Goal: Check status

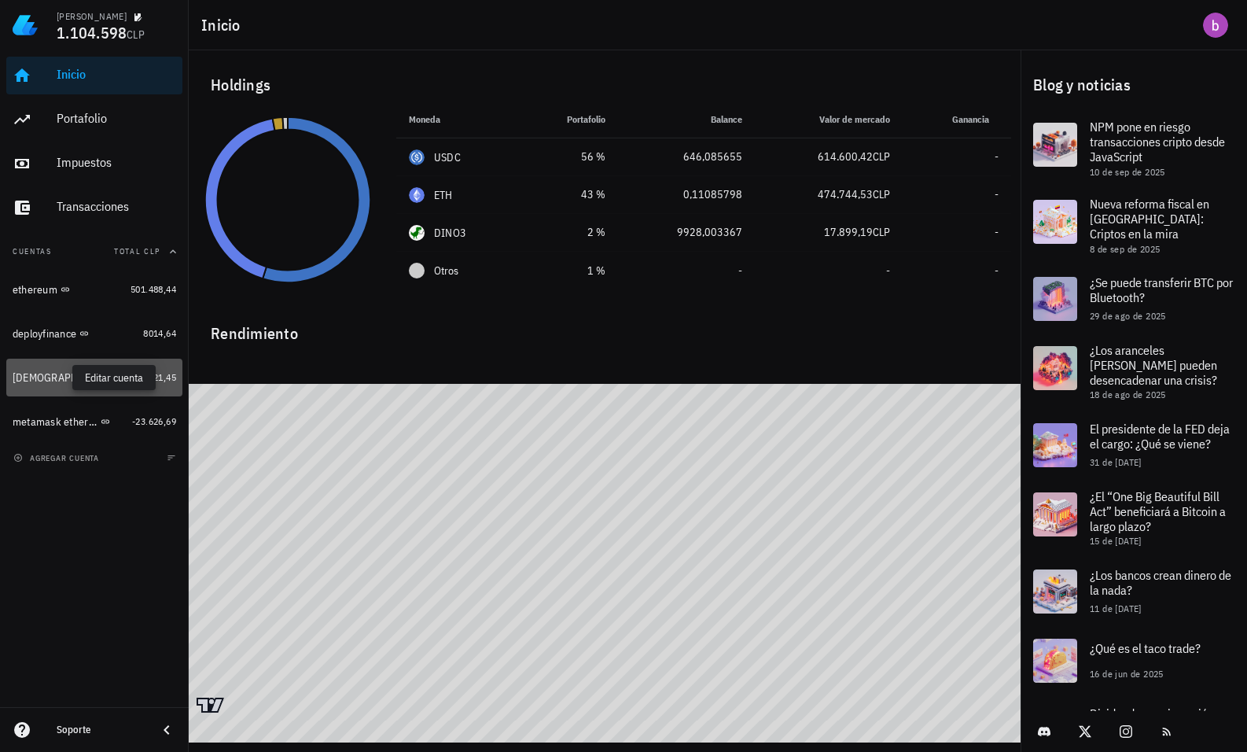
click at [115, 380] on icon "button" at bounding box center [119, 377] width 9 height 9
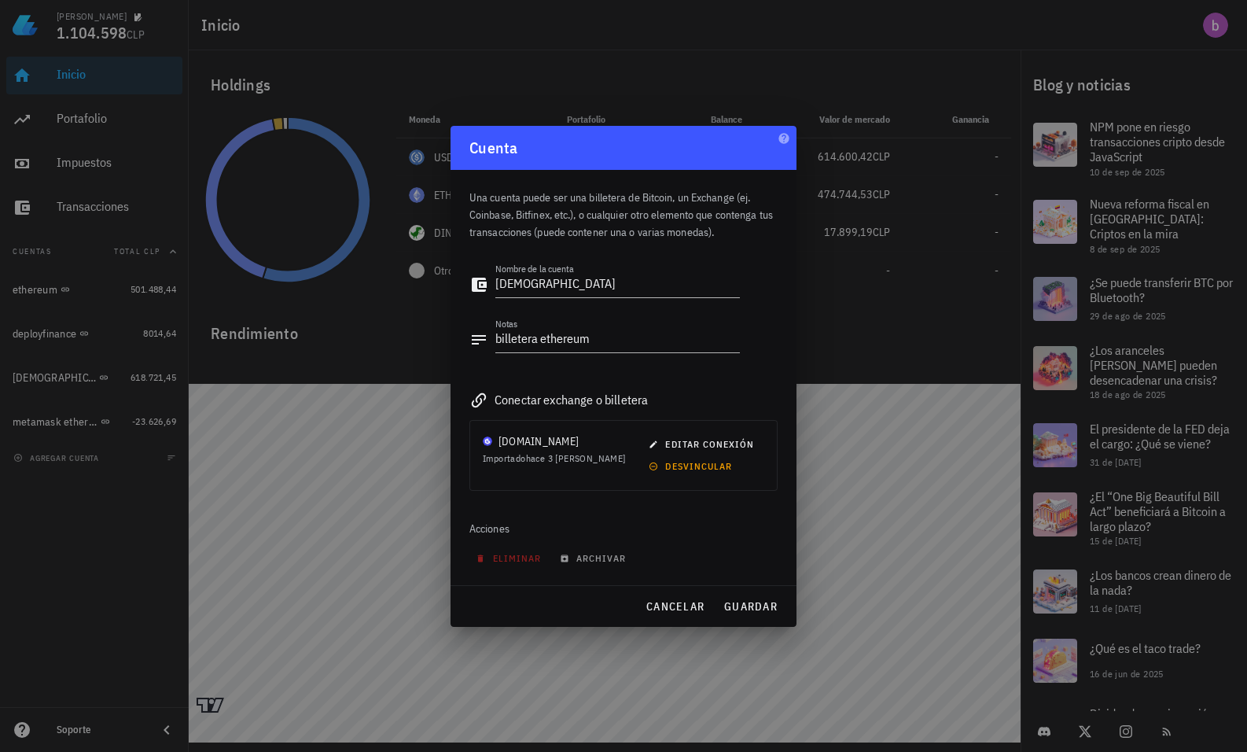
click at [777, 140] on div "Cuenta" at bounding box center [624, 148] width 346 height 44
click at [74, 381] on div at bounding box center [623, 376] width 1247 height 752
click at [678, 606] on span "cancelar" at bounding box center [675, 606] width 59 height 14
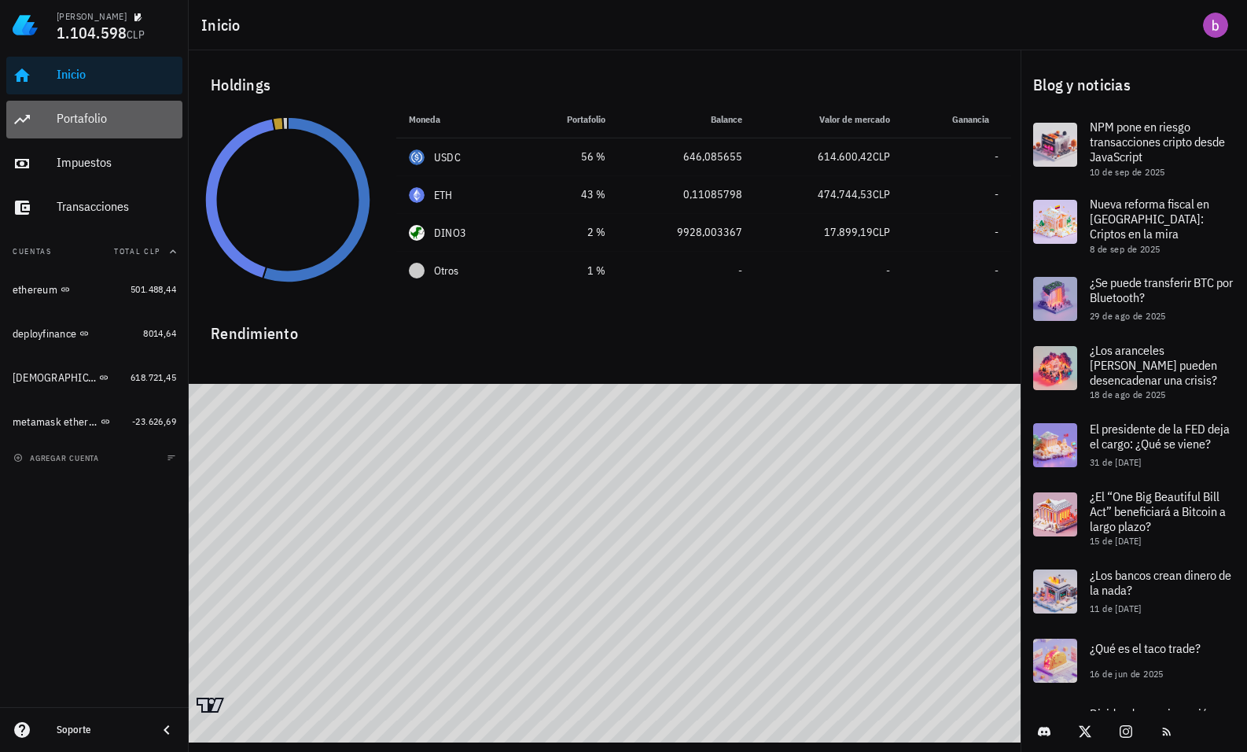
click at [80, 108] on div "Portafolio" at bounding box center [117, 118] width 120 height 35
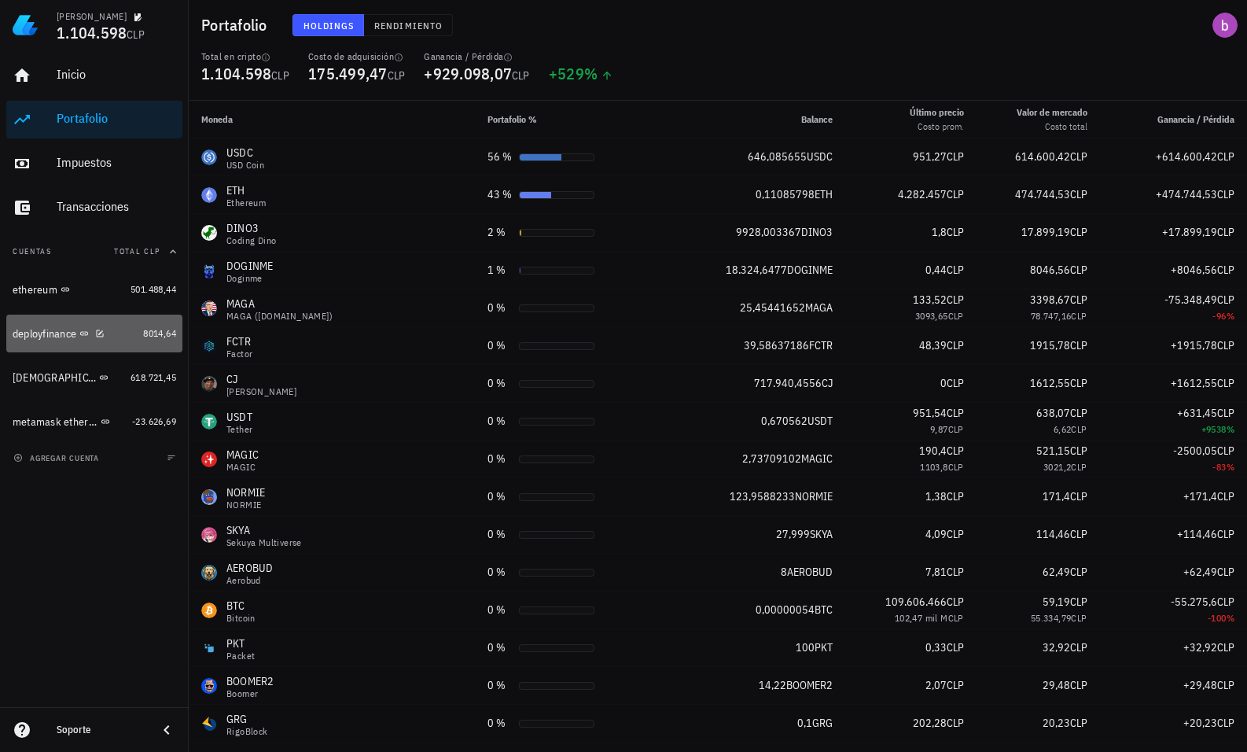
click at [30, 324] on div "deployfinance" at bounding box center [75, 334] width 124 height 34
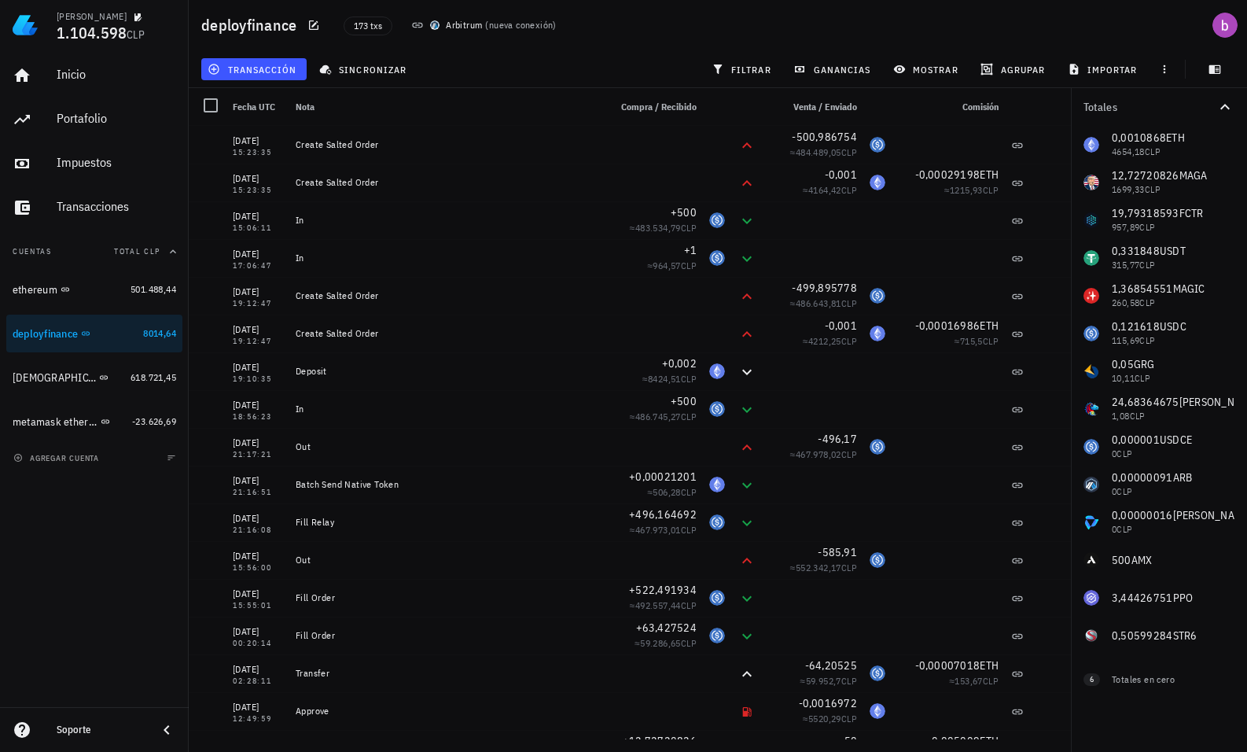
click at [61, 506] on div "Inicio Portafolio Impuestos Transacciones Cuentas Total CLP ethereum 501.488,44…" at bounding box center [94, 378] width 189 height 657
click at [61, 728] on div "Soporte" at bounding box center [101, 730] width 88 height 13
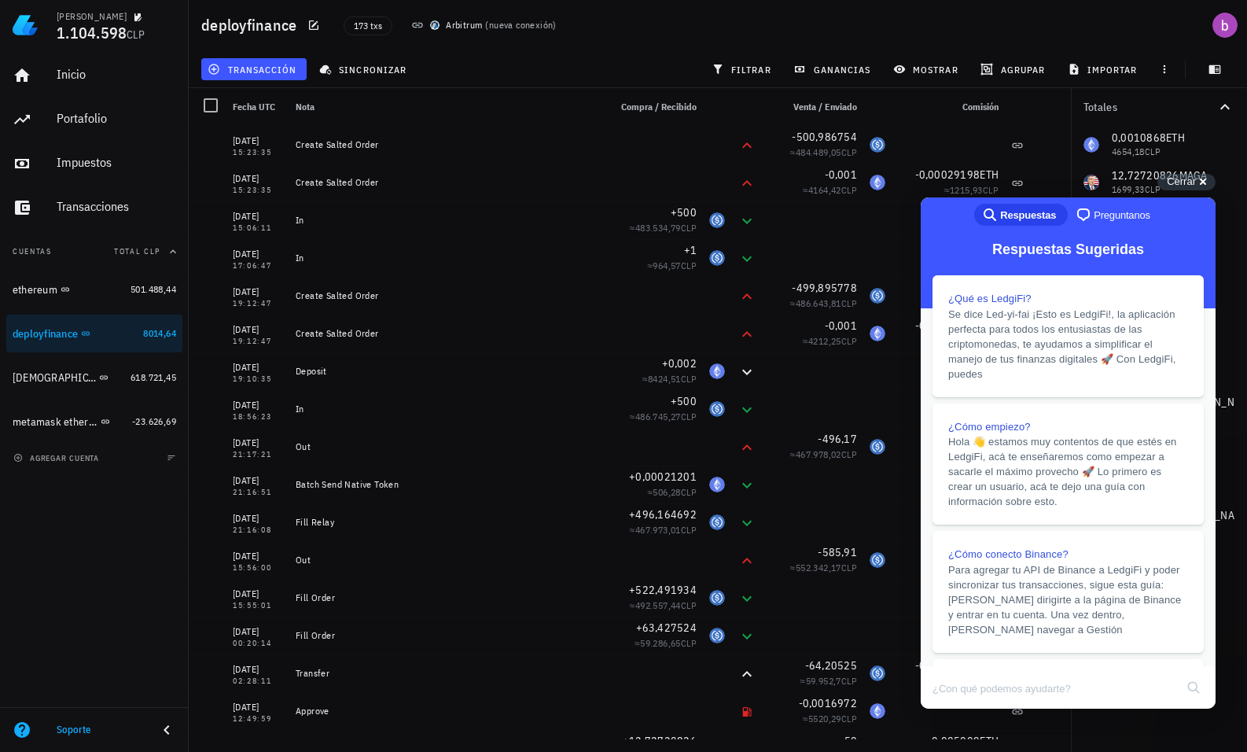
click at [592, 24] on div "173 txs Arbitrum ( nueva conexión )" at bounding box center [612, 25] width 557 height 39
click at [90, 385] on div "[DEMOGRAPHIC_DATA]" at bounding box center [69, 378] width 112 height 34
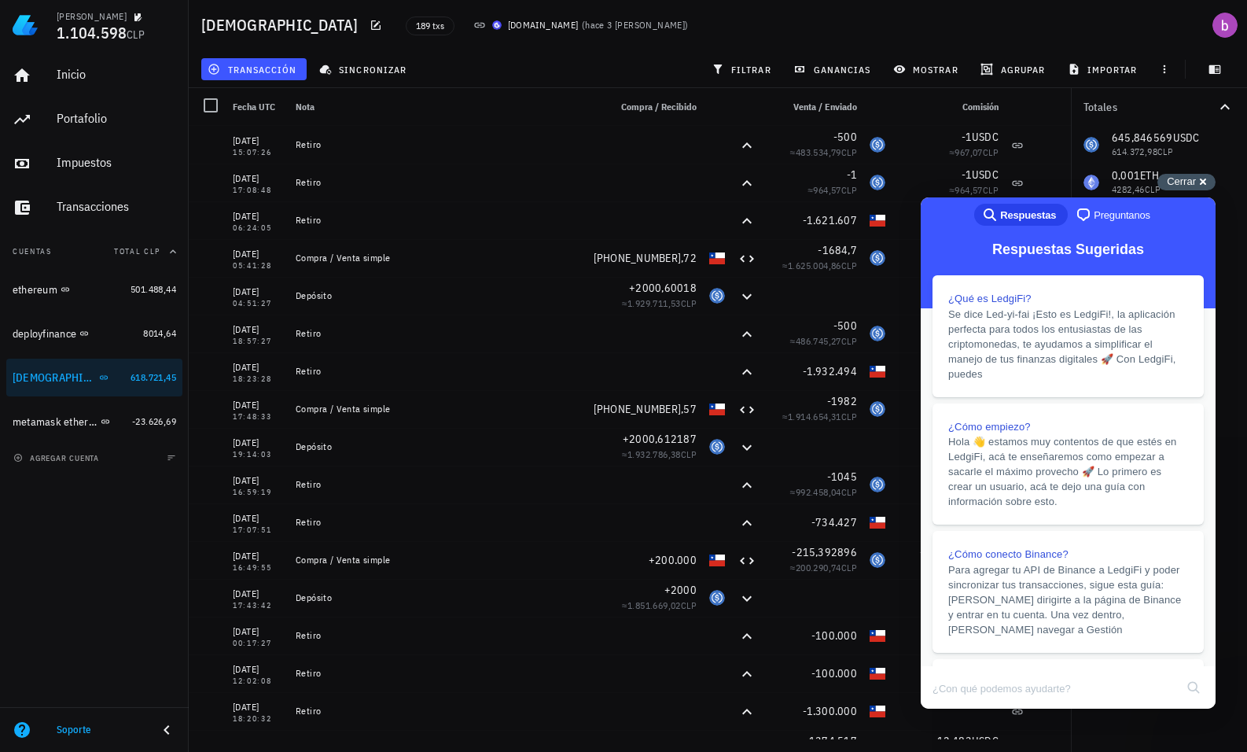
click at [1207, 175] on div "Cerrar cross-small" at bounding box center [1187, 182] width 58 height 17
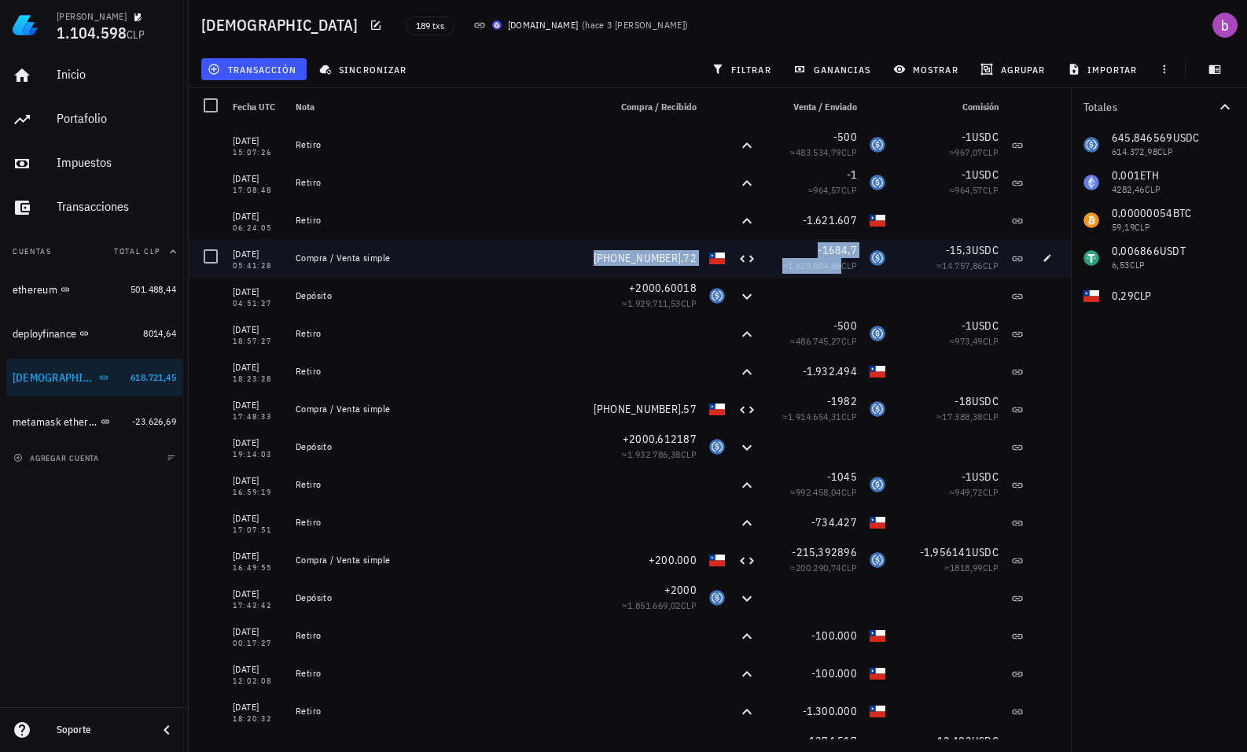
drag, startPoint x: 599, startPoint y: 252, endPoint x: 797, endPoint y: 275, distance: 198.7
click at [799, 275] on div "06/09/2025 05:41:28 Compra / Venta simple +1.621.606,72 -1684,7 ≈ 1.625.004,86 …" at bounding box center [630, 258] width 883 height 38
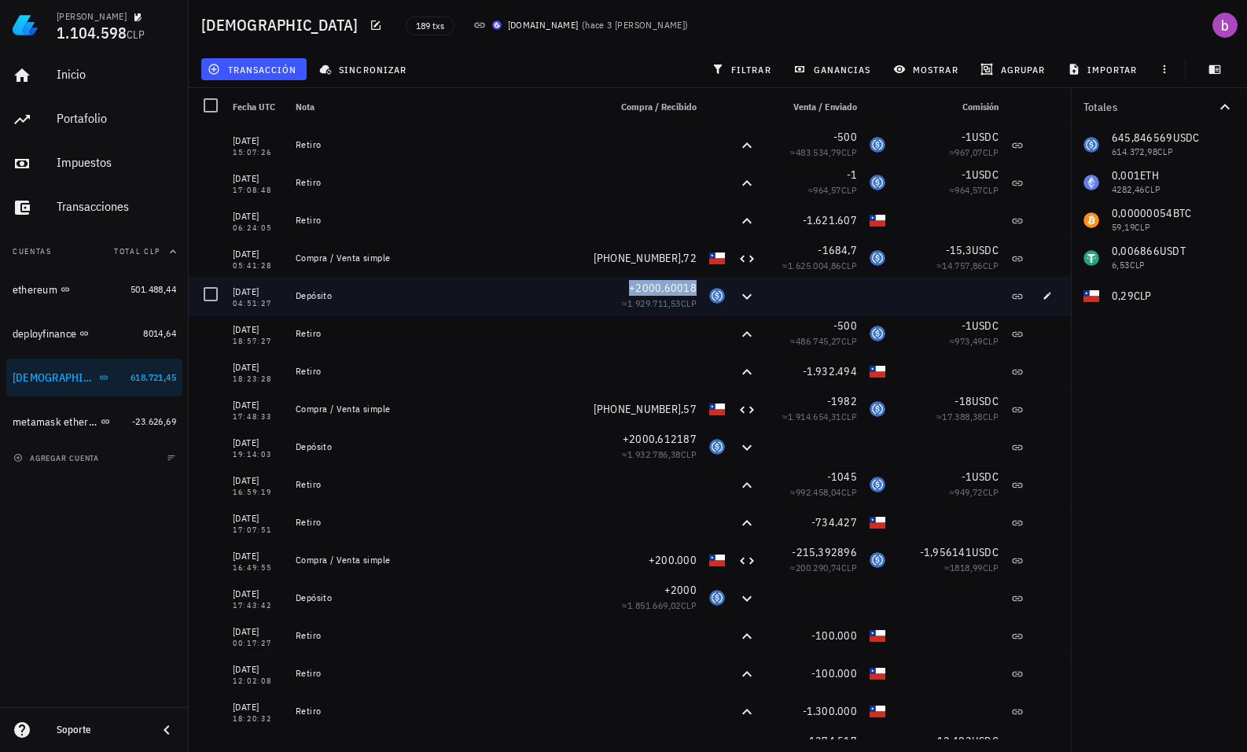
drag, startPoint x: 618, startPoint y: 283, endPoint x: 686, endPoint y: 289, distance: 67.9
click at [686, 289] on div "+2000,60018" at bounding box center [653, 288] width 88 height 16
drag, startPoint x: 686, startPoint y: 289, endPoint x: 740, endPoint y: 293, distance: 54.5
click at [740, 293] on icon at bounding box center [747, 296] width 19 height 19
click at [681, 281] on div "+2000,60018" at bounding box center [653, 288] width 88 height 16
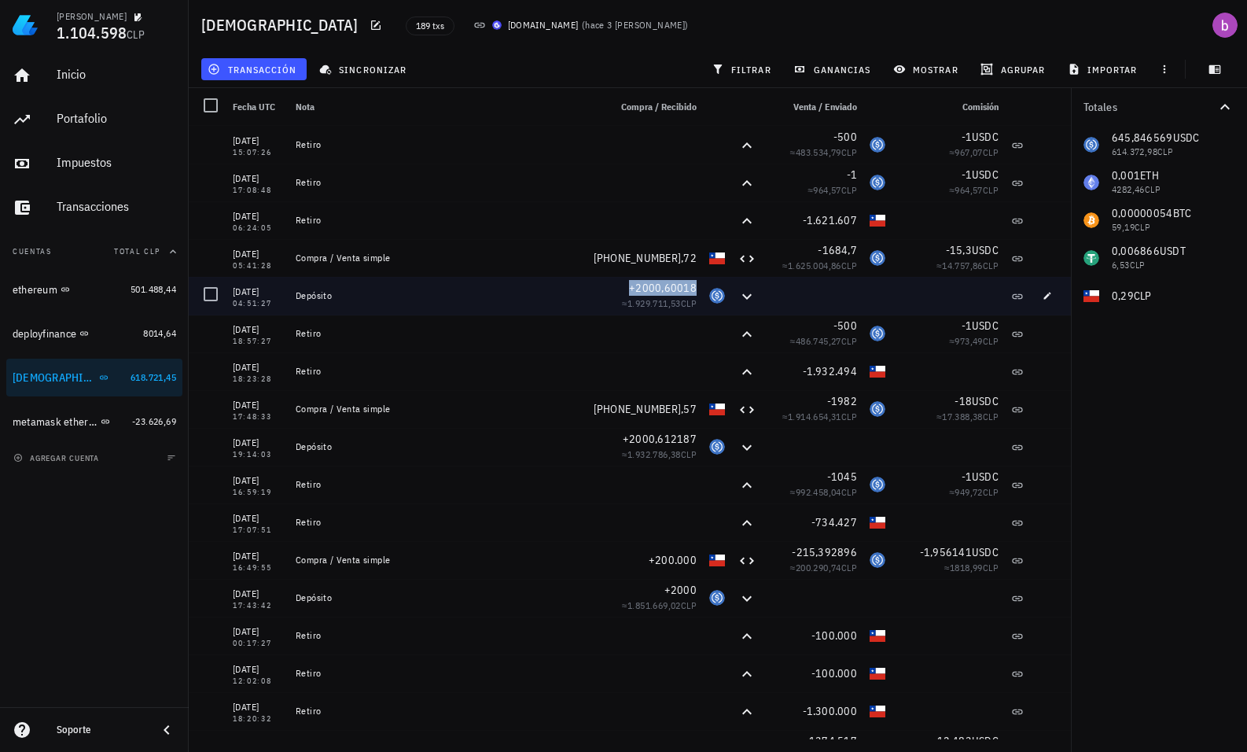
click at [679, 283] on span "+2000,60018" at bounding box center [663, 288] width 68 height 14
drag, startPoint x: 687, startPoint y: 301, endPoint x: 607, endPoint y: 305, distance: 80.3
click at [607, 305] on div "+2000,60018 ≈ 1.929.711,53 CLP" at bounding box center [652, 296] width 101 height 38
click at [622, 305] on span "≈ 1.929.711,53 CLP" at bounding box center [659, 303] width 75 height 12
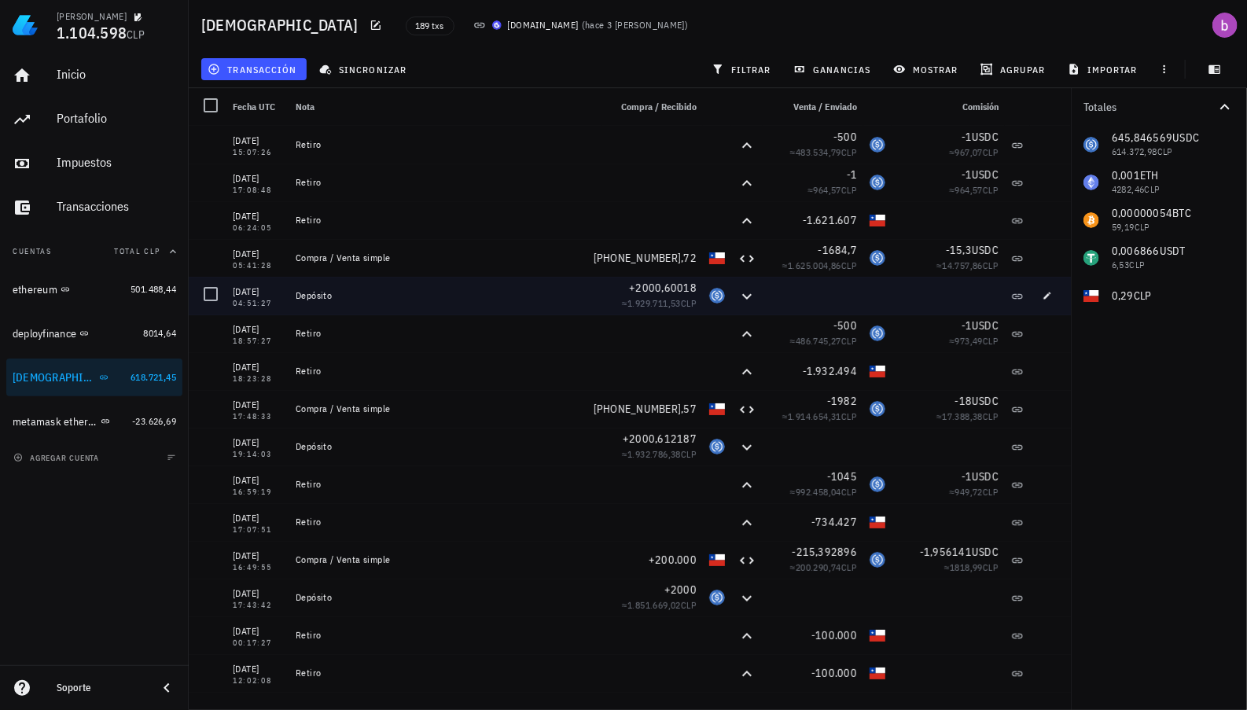
drag, startPoint x: 603, startPoint y: 304, endPoint x: 691, endPoint y: 311, distance: 87.6
click at [691, 311] on div "+2000,60018 ≈ 1.929.711,53 CLP" at bounding box center [652, 296] width 101 height 38
click at [686, 306] on span "CLP" at bounding box center [689, 303] width 16 height 12
click at [690, 303] on div "+2000,60018 ≈ 1.929.711,53 CLP" at bounding box center [652, 296] width 101 height 38
drag, startPoint x: 692, startPoint y: 302, endPoint x: 578, endPoint y: 298, distance: 114.1
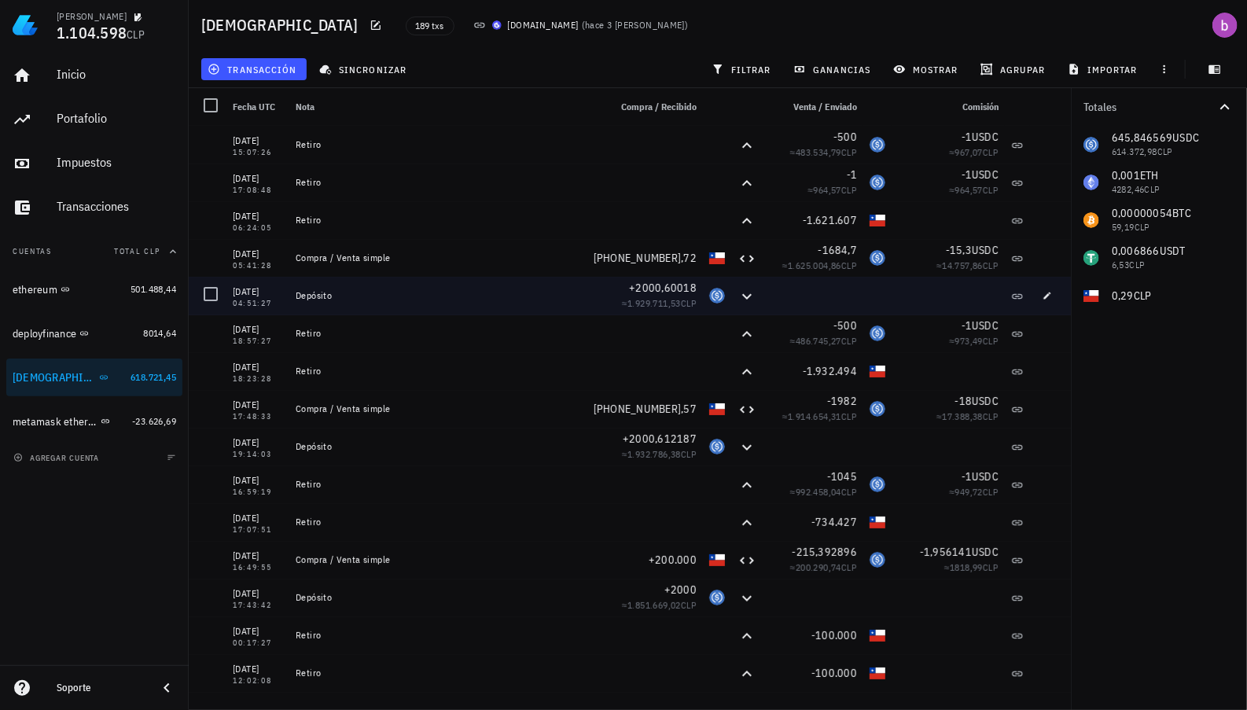
click at [578, 298] on div "06/09/2025 04:51:27 Depósito +2000,60018 ≈ 1.929.711,53 CLP" at bounding box center [630, 296] width 883 height 38
drag, startPoint x: 578, startPoint y: 298, endPoint x: 591, endPoint y: 304, distance: 14.5
click at [591, 304] on div "Depósito" at bounding box center [445, 296] width 313 height 38
drag, startPoint x: 601, startPoint y: 300, endPoint x: 686, endPoint y: 310, distance: 85.6
click at [686, 310] on div "≈ 1.929.711,53 CLP" at bounding box center [653, 304] width 88 height 16
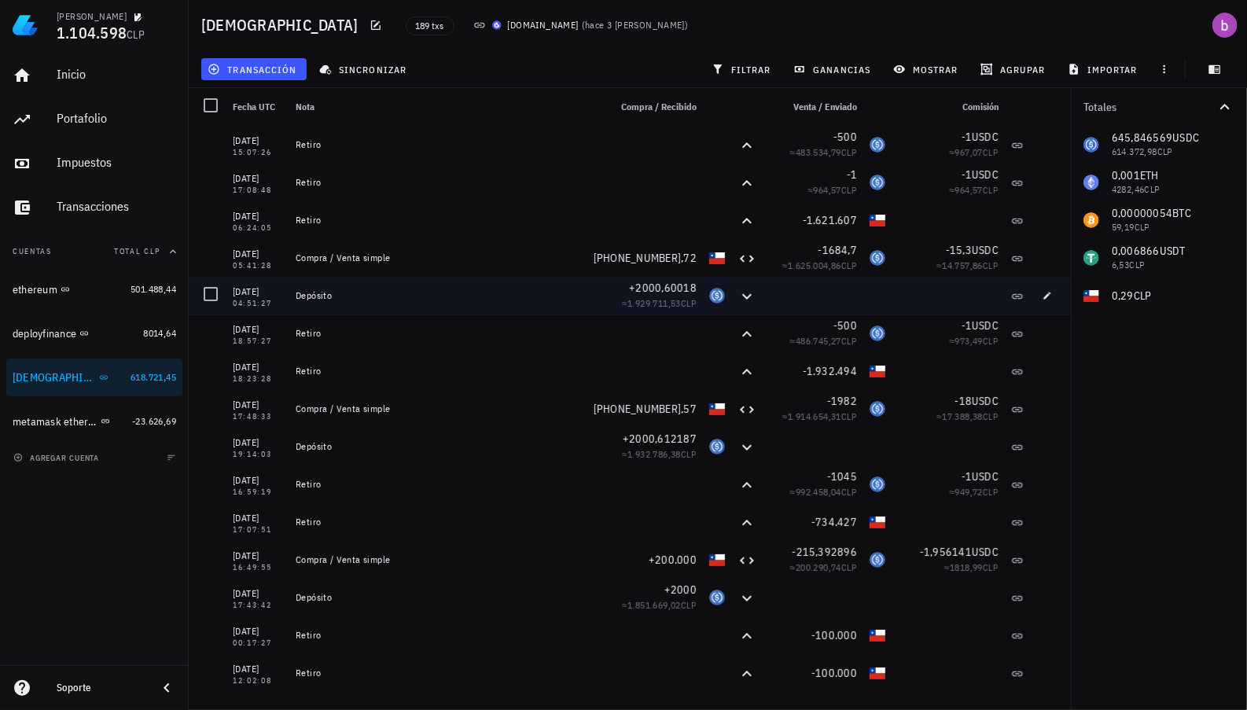
click at [686, 310] on div "≈ 1.929.711,53 CLP" at bounding box center [653, 304] width 88 height 16
drag, startPoint x: 687, startPoint y: 305, endPoint x: 595, endPoint y: 308, distance: 92.8
click at [602, 308] on div "+2000,60018 ≈ 1.929.711,53 CLP" at bounding box center [652, 296] width 101 height 38
drag, startPoint x: 230, startPoint y: 294, endPoint x: 287, endPoint y: 297, distance: 56.7
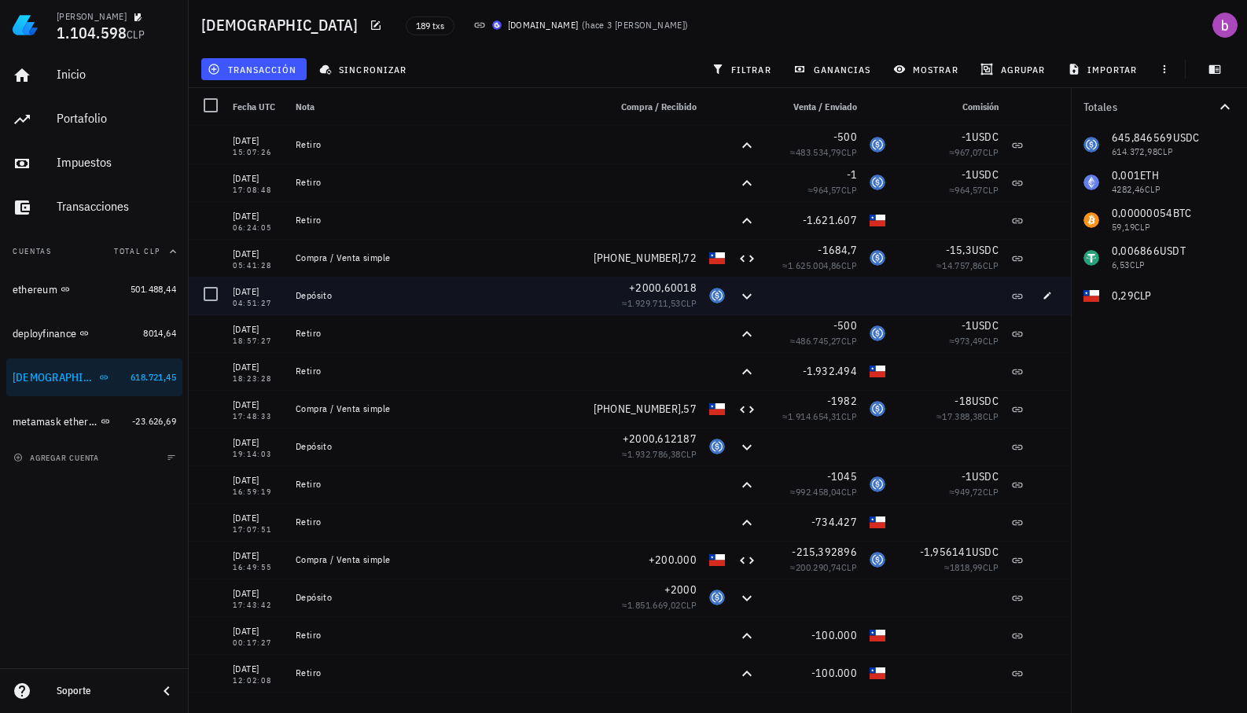
click at [287, 297] on div "06/09/2025 04:51:27" at bounding box center [258, 296] width 63 height 38
drag, startPoint x: 287, startPoint y: 297, endPoint x: 277, endPoint y: 292, distance: 11.3
click at [277, 292] on div "06/09/2025" at bounding box center [258, 292] width 50 height 16
drag, startPoint x: 695, startPoint y: 310, endPoint x: 234, endPoint y: 287, distance: 461.5
click at [234, 287] on div "06/09/2025 04:51:27 Depósito +2000,60018 ≈ 1.929.711,53 CLP" at bounding box center [630, 296] width 883 height 38
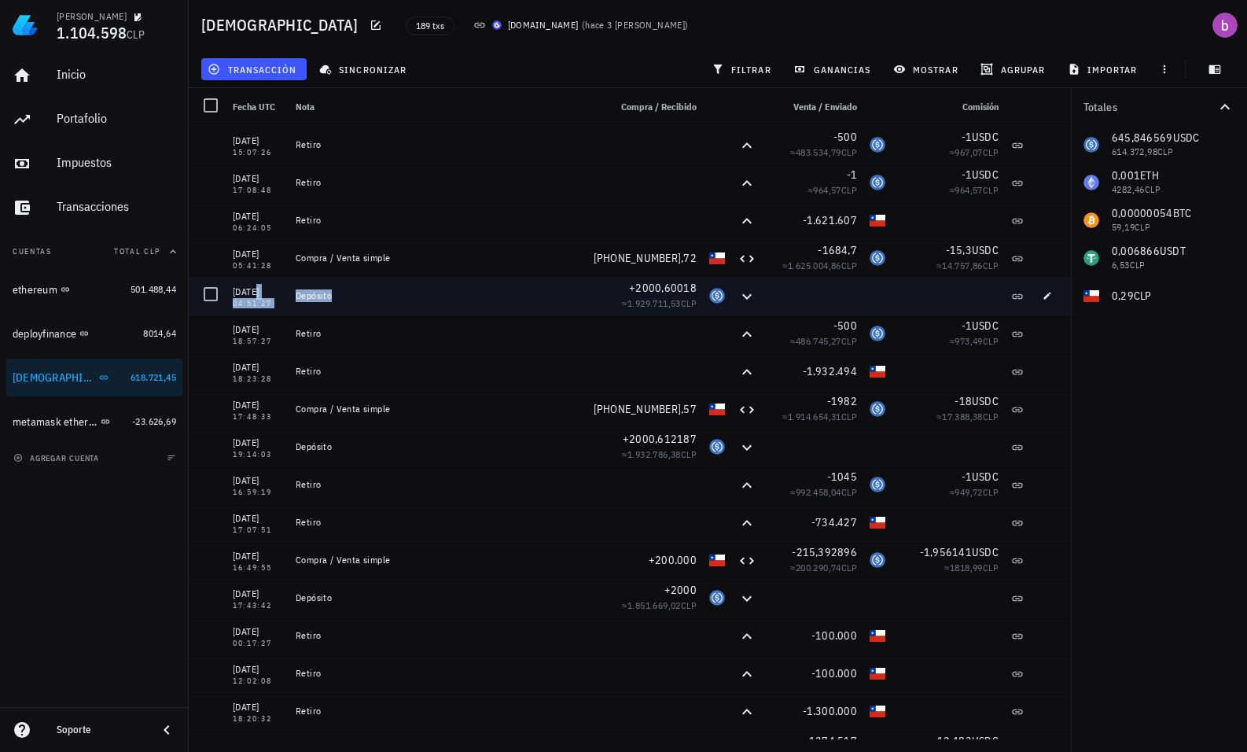
click at [248, 288] on div "06/09/2025" at bounding box center [258, 292] width 50 height 16
drag, startPoint x: 241, startPoint y: 290, endPoint x: 687, endPoint y: 305, distance: 447.0
click at [687, 305] on div "06/09/2025 04:51:27 Depósito +2000,60018 ≈ 1.929.711,53 CLP" at bounding box center [630, 296] width 883 height 38
click at [687, 305] on div "+2000,60018 ≈ 1.929.711,53 CLP" at bounding box center [652, 296] width 101 height 38
drag, startPoint x: 687, startPoint y: 305, endPoint x: 224, endPoint y: 297, distance: 463.3
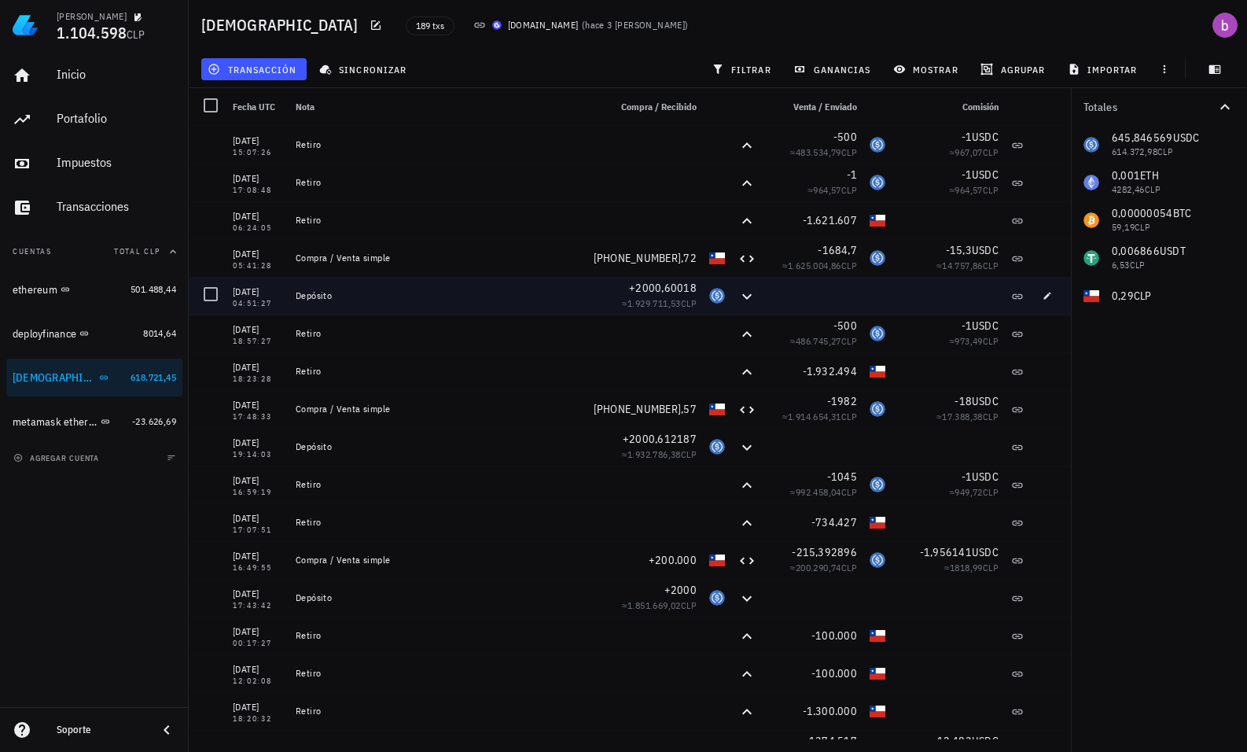
click at [224, 297] on div "06/09/2025 04:51:27 Depósito +2000,60018 ≈ 1.929.711,53 CLP" at bounding box center [630, 296] width 883 height 38
click at [224, 297] on div at bounding box center [208, 296] width 38 height 38
drag, startPoint x: 227, startPoint y: 292, endPoint x: 690, endPoint y: 308, distance: 462.8
click at [690, 308] on div "06/09/2025 04:51:27 Depósito +2000,60018 ≈ 1.929.711,53 CLP" at bounding box center [630, 296] width 883 height 38
click at [690, 308] on div "+2000,60018 ≈ 1.929.711,53 CLP" at bounding box center [652, 296] width 101 height 38
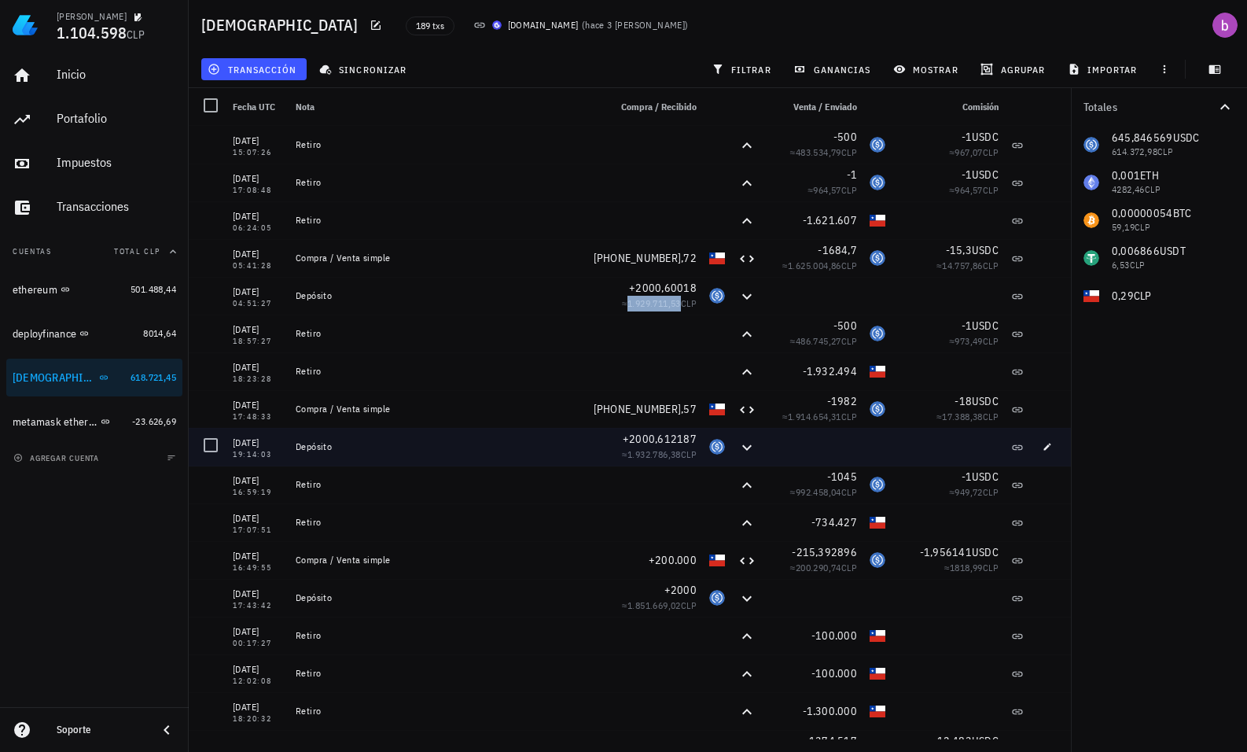
drag, startPoint x: 230, startPoint y: 438, endPoint x: 285, endPoint y: 440, distance: 55.1
click at [285, 440] on div "05/08/2025 19:14:03" at bounding box center [258, 447] width 63 height 38
